Goal: Information Seeking & Learning: Learn about a topic

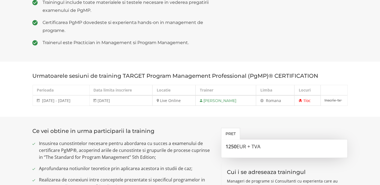
scroll to position [276, 0]
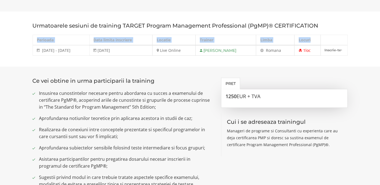
drag, startPoint x: 69, startPoint y: 50, endPoint x: 348, endPoint y: 54, distance: 278.8
click at [348, 54] on div "Urmatoarele sesiuni de training TARGET Program Management Professional (PgMP)® …" at bounding box center [189, 39] width 323 height 33
drag, startPoint x: 348, startPoint y: 54, endPoint x: 356, endPoint y: 74, distance: 21.2
click at [356, 74] on section "Ce vei obtine in urma participarii la training Insusirea cunostintelor necesare…" at bounding box center [190, 150] width 380 height 166
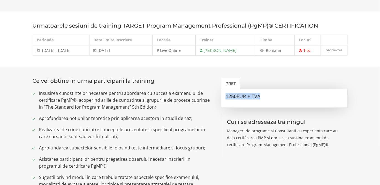
drag, startPoint x: 226, startPoint y: 97, endPoint x: 269, endPoint y: 97, distance: 43.6
click at [269, 97] on h3 "1250 EUR + TVA" at bounding box center [284, 97] width 118 height 6
drag, startPoint x: 269, startPoint y: 97, endPoint x: 156, endPoint y: 105, distance: 113.7
click at [156, 105] on span "Insusirea cunostintelor necesare pentru abordarea cu succes a examenului de cer…" at bounding box center [126, 100] width 174 height 21
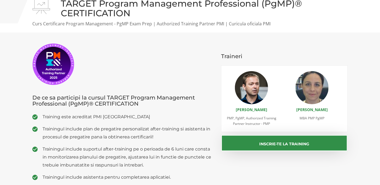
scroll to position [0, 0]
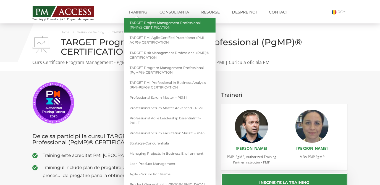
click at [166, 28] on link "TARGET Project Management Professional (PMP)® CERTIFICATION" at bounding box center [169, 25] width 91 height 15
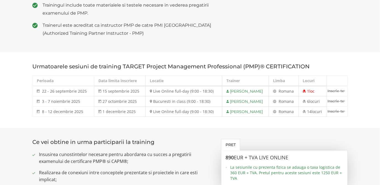
scroll to position [276, 0]
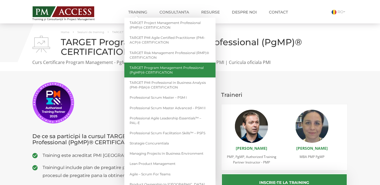
click at [150, 69] on link "TARGET Program Management Professional (PgMP)® CERTIFICATION" at bounding box center [169, 70] width 91 height 15
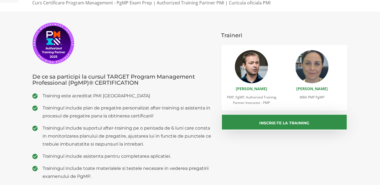
scroll to position [100, 0]
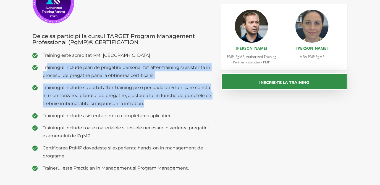
drag, startPoint x: 47, startPoint y: 67, endPoint x: 158, endPoint y: 104, distance: 116.9
click at [158, 104] on ul "Training este acreditat PMI USA Trainingul include plan de pregatire personaliz…" at bounding box center [123, 111] width 180 height 121
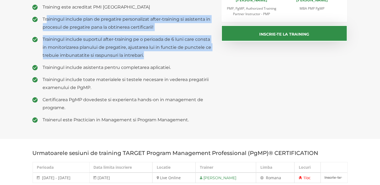
scroll to position [150, 0]
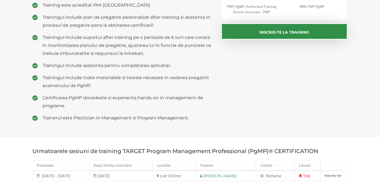
click at [53, 60] on ul "Training este acreditat PMI USA Trainingul include plan de pregatire personaliz…" at bounding box center [123, 61] width 180 height 121
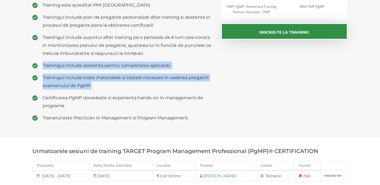
drag, startPoint x: 43, startPoint y: 61, endPoint x: 168, endPoint y: 84, distance: 127.2
click at [168, 84] on ul "Training este acreditat PMI USA Trainingul include plan de pregatire personaliz…" at bounding box center [123, 61] width 180 height 121
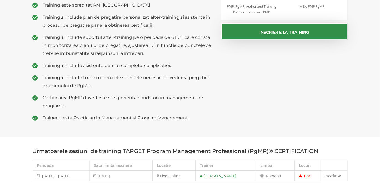
drag, startPoint x: 168, startPoint y: 84, endPoint x: 137, endPoint y: 96, distance: 33.5
click at [139, 94] on ul "Training este acreditat PMI USA Trainingul include plan de pregatire personaliz…" at bounding box center [123, 61] width 180 height 121
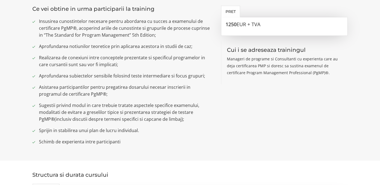
scroll to position [351, 0]
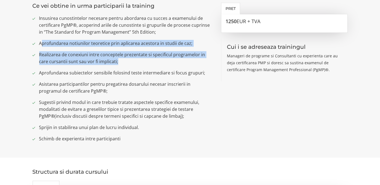
drag, startPoint x: 41, startPoint y: 42, endPoint x: 187, endPoint y: 61, distance: 147.6
click at [187, 61] on ul "Insusirea cunostintelor necesare pentru abordarea cu succes a examenului de cer…" at bounding box center [123, 79] width 180 height 128
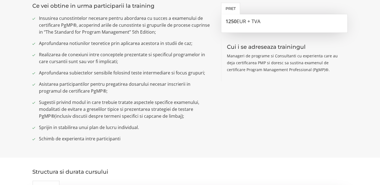
drag, startPoint x: 187, startPoint y: 61, endPoint x: 129, endPoint y: 70, distance: 58.9
click at [129, 70] on span "Aprofundarea subiectelor sensibile folosind teste intermediare si focus grupuri;" at bounding box center [126, 73] width 174 height 7
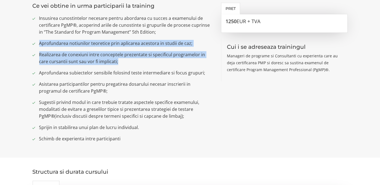
drag, startPoint x: 121, startPoint y: 59, endPoint x: 35, endPoint y: 39, distance: 89.0
click at [35, 39] on ul "Insusirea cunostintelor necesare pentru abordarea cu succes a examenului de cer…" at bounding box center [123, 79] width 180 height 128
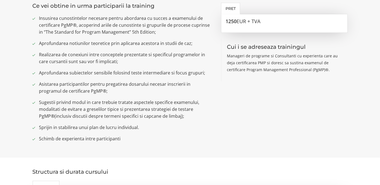
drag, startPoint x: 35, startPoint y: 39, endPoint x: 59, endPoint y: 96, distance: 62.1
click at [59, 96] on ul "Insusirea cunostintelor necesare pentru abordarea cu succes a examenului de cer…" at bounding box center [123, 79] width 180 height 128
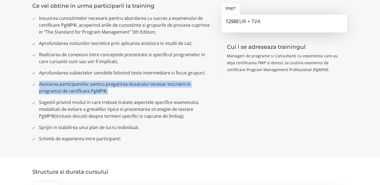
drag, startPoint x: 44, startPoint y: 81, endPoint x: 92, endPoint y: 93, distance: 49.4
click at [92, 93] on span "Asistarea participantilor pentru pregatirea dosarului necesar inscrierii in pro…" at bounding box center [126, 88] width 174 height 14
drag, startPoint x: 92, startPoint y: 93, endPoint x: 59, endPoint y: 100, distance: 33.6
click at [61, 99] on span "Sugestii privind modul in care trebuie tratate aspectele specifice examenului, …" at bounding box center [126, 109] width 174 height 21
drag, startPoint x: 42, startPoint y: 83, endPoint x: 89, endPoint y: 90, distance: 47.4
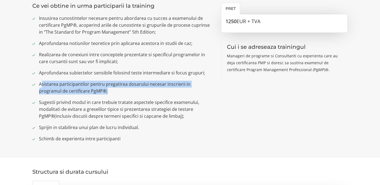
click at [89, 90] on span "Asistarea participantilor pentru pregatirea dosarului necesar inscrierii in pro…" at bounding box center [126, 88] width 174 height 14
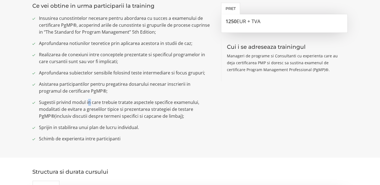
drag, startPoint x: 89, startPoint y: 90, endPoint x: 89, endPoint y: 105, distance: 15.5
click at [89, 105] on span "Sugestii privind modul in care trebuie tratate aspectele specifice examenului, …" at bounding box center [126, 109] width 174 height 21
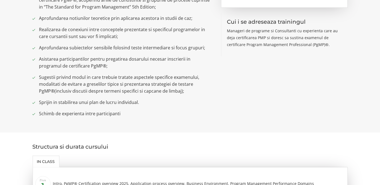
click at [79, 108] on ul "Insusirea cunostintelor necesare pentru abordarea cu succes a examenului de cer…" at bounding box center [123, 54] width 180 height 128
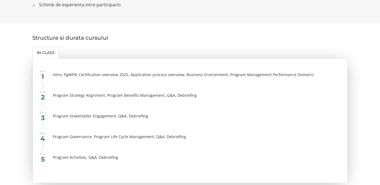
scroll to position [477, 0]
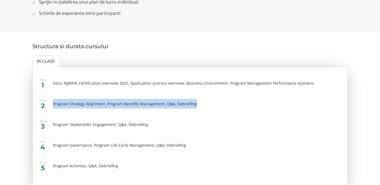
drag, startPoint x: 52, startPoint y: 103, endPoint x: 211, endPoint y: 107, distance: 159.3
click at [211, 107] on li "Ziua 2 Program Strategy Alignment, Program Benefits Management, Q&A, Debriefing" at bounding box center [192, 106] width 299 height 17
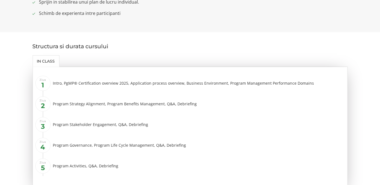
drag, startPoint x: 211, startPoint y: 107, endPoint x: 190, endPoint y: 119, distance: 24.7
click at [190, 119] on li "Ziua 3 Program Stakeholder Engagement, Q&A, Debriefing" at bounding box center [192, 126] width 299 height 17
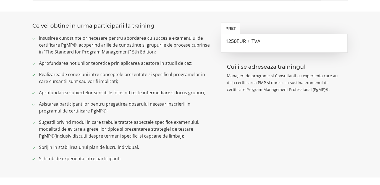
scroll to position [276, 0]
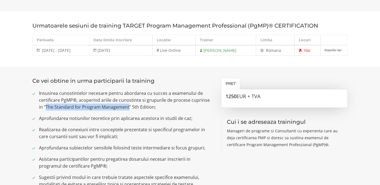
drag, startPoint x: 42, startPoint y: 107, endPoint x: 122, endPoint y: 107, distance: 80.0
click at [122, 107] on span "Insusirea cunostintelor necesare pentru abordarea cu succes a examenului de cer…" at bounding box center [126, 100] width 174 height 21
drag, startPoint x: 122, startPoint y: 107, endPoint x: 117, endPoint y: 108, distance: 4.8
drag, startPoint x: 117, startPoint y: 108, endPoint x: 65, endPoint y: 107, distance: 52.5
click at [65, 107] on span "Insusirea cunostintelor necesare pentru abordarea cu succes a examenului de cer…" at bounding box center [126, 100] width 174 height 21
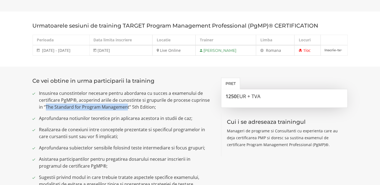
click at [45, 107] on span "Insusirea cunostintelor necesare pentru abordarea cu succes a examenului de cer…" at bounding box center [126, 100] width 174 height 21
click at [42, 107] on span "Insusirea cunostintelor necesare pentru abordarea cu succes a examenului de cer…" at bounding box center [126, 100] width 174 height 21
click at [43, 117] on span "Aprofundarea notiunilor teoretice prin aplicarea acestora in studii de caz;" at bounding box center [126, 118] width 174 height 7
drag, startPoint x: 41, startPoint y: 108, endPoint x: 123, endPoint y: 106, distance: 82.0
click at [123, 106] on span "Insusirea cunostintelor necesare pentru abordarea cu succes a examenului de cer…" at bounding box center [126, 100] width 174 height 21
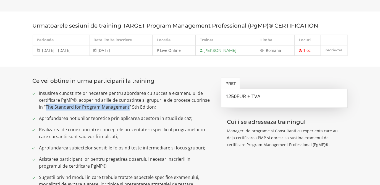
drag, startPoint x: 123, startPoint y: 106, endPoint x: 119, endPoint y: 107, distance: 4.2
copy span "The Standard for Program Management"
